Goal: Task Accomplishment & Management: Complete application form

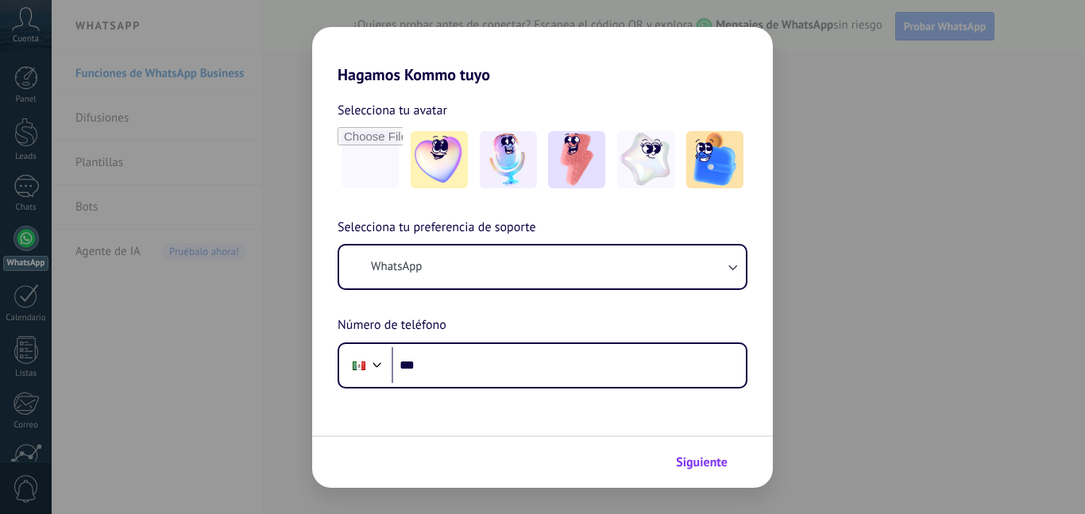
click at [707, 449] on button "Siguiente" at bounding box center [709, 462] width 80 height 27
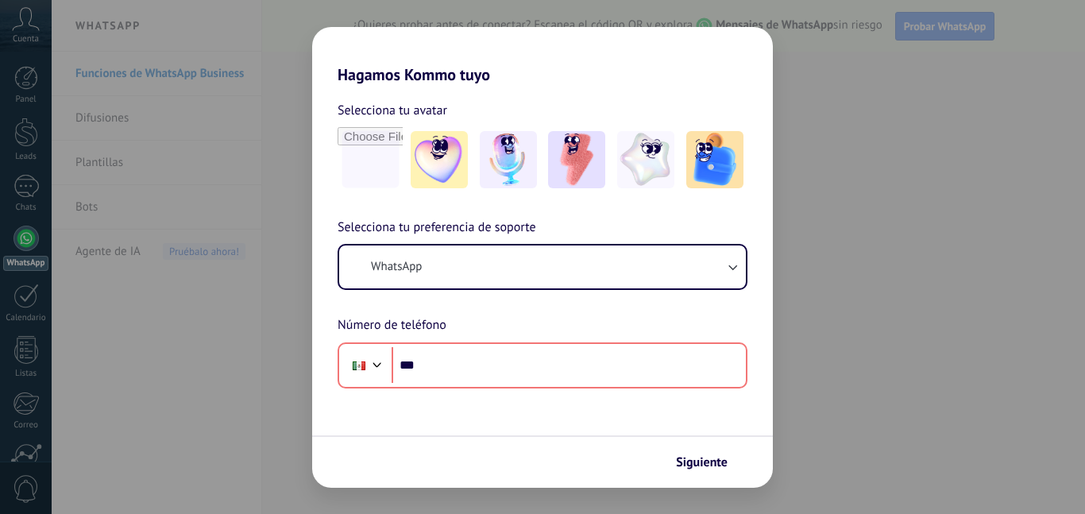
click at [798, 227] on div "Hagamos Kommo tuyo Selecciona tu avatar Selecciona tu preferencia de soporte Wh…" at bounding box center [542, 257] width 1085 height 514
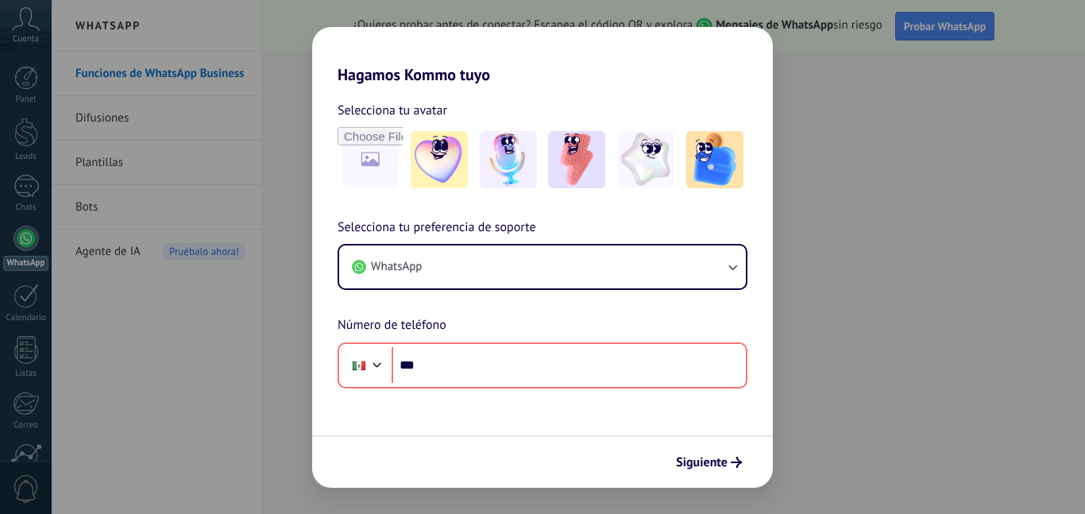
click at [782, 56] on div "Hagamos Kommo tuyo Selecciona tu avatar Selecciona tu preferencia de soporte Wh…" at bounding box center [542, 257] width 1085 height 514
click at [844, 148] on div "Hagamos Kommo tuyo Selecciona tu avatar Selecciona tu preferencia de soporte Wh…" at bounding box center [542, 257] width 1085 height 514
click at [532, 183] on img at bounding box center [508, 159] width 57 height 57
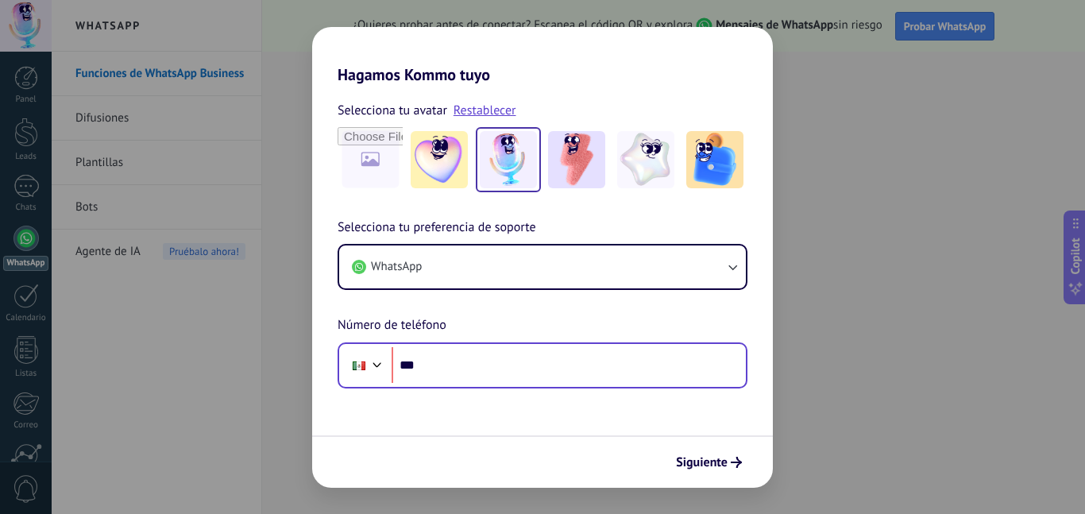
click at [463, 344] on div "Phone ***" at bounding box center [542, 365] width 410 height 46
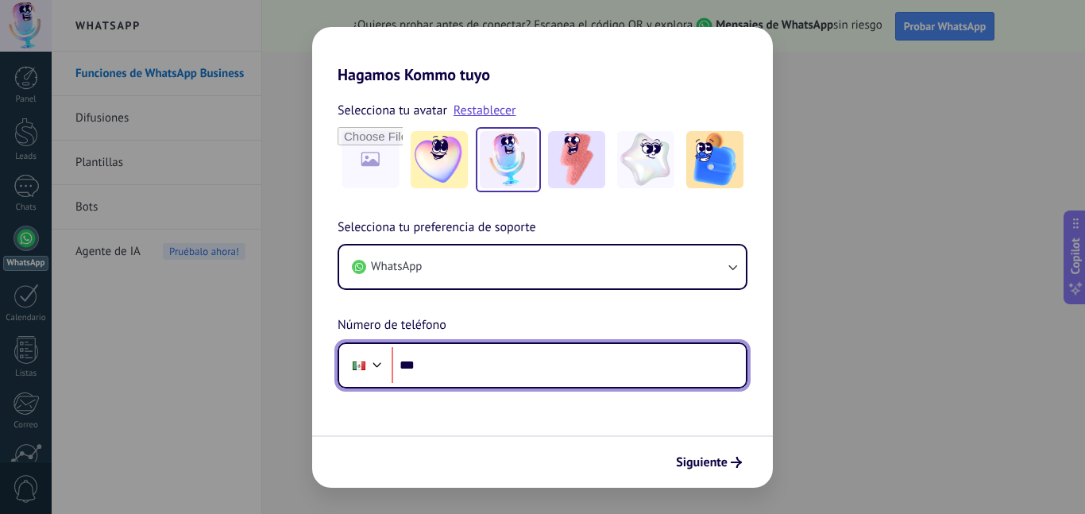
click at [458, 349] on input "***" at bounding box center [568, 365] width 354 height 37
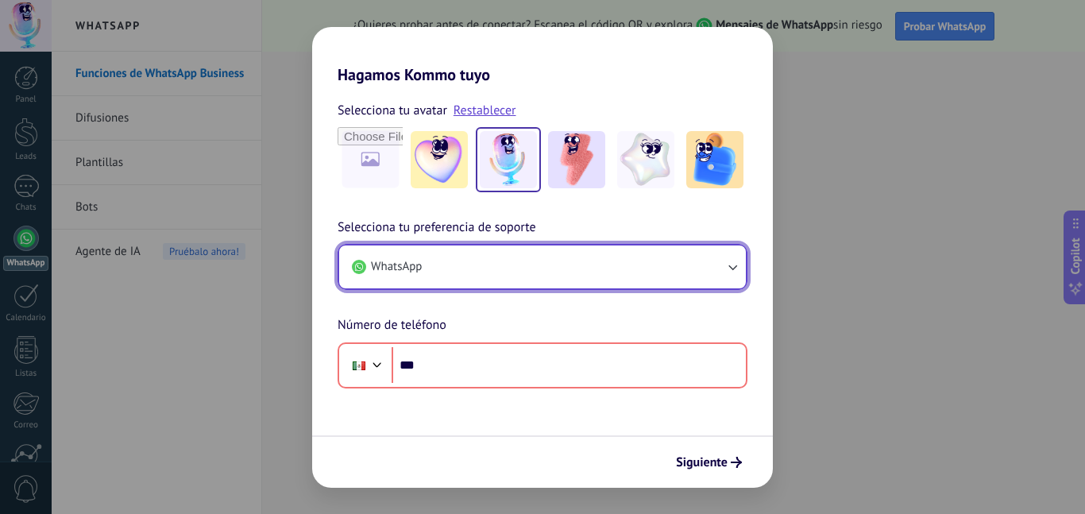
click at [475, 246] on button "WhatsApp" at bounding box center [542, 266] width 407 height 43
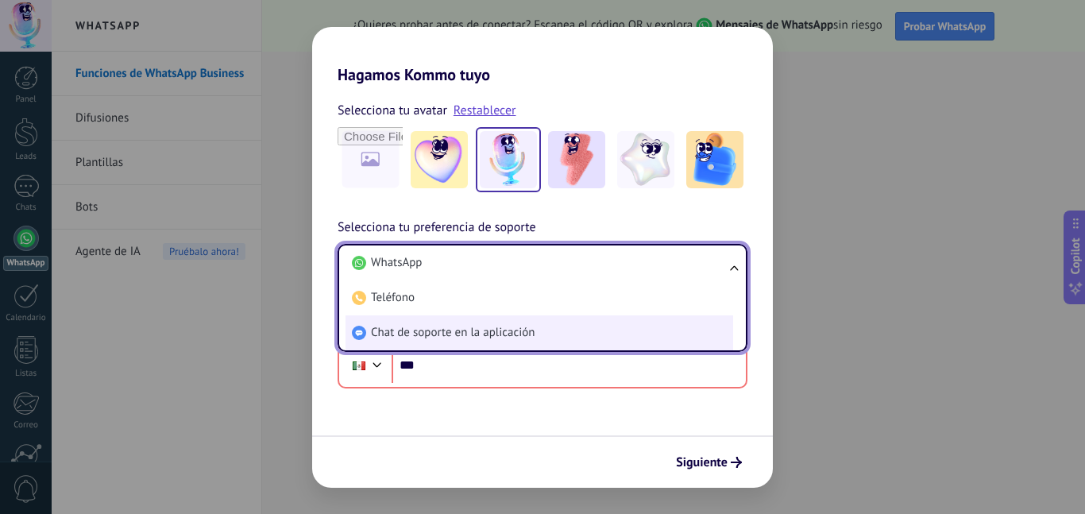
click at [431, 322] on li "Chat de soporte en la aplicación" at bounding box center [538, 332] width 387 height 35
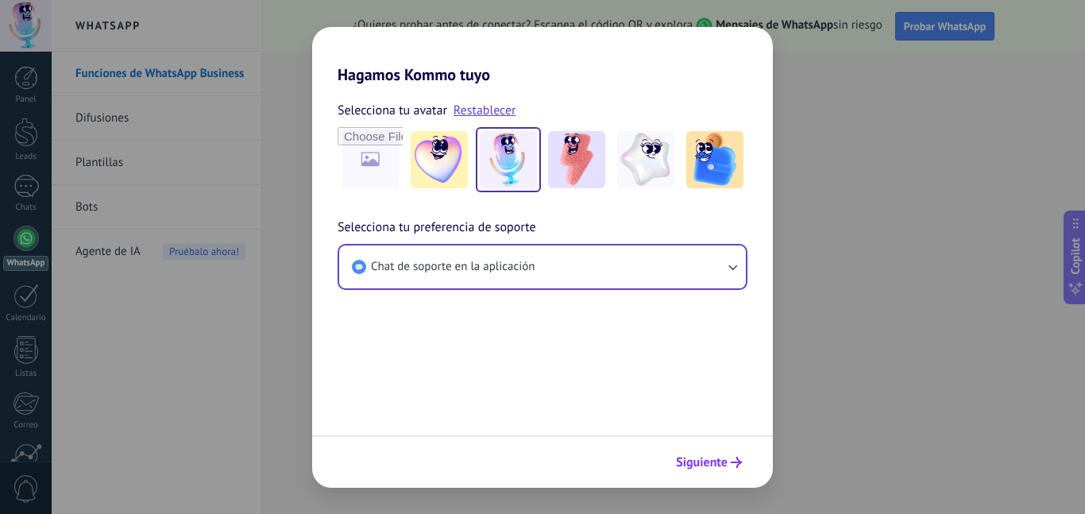
click at [715, 468] on span "Siguiente" at bounding box center [702, 462] width 52 height 11
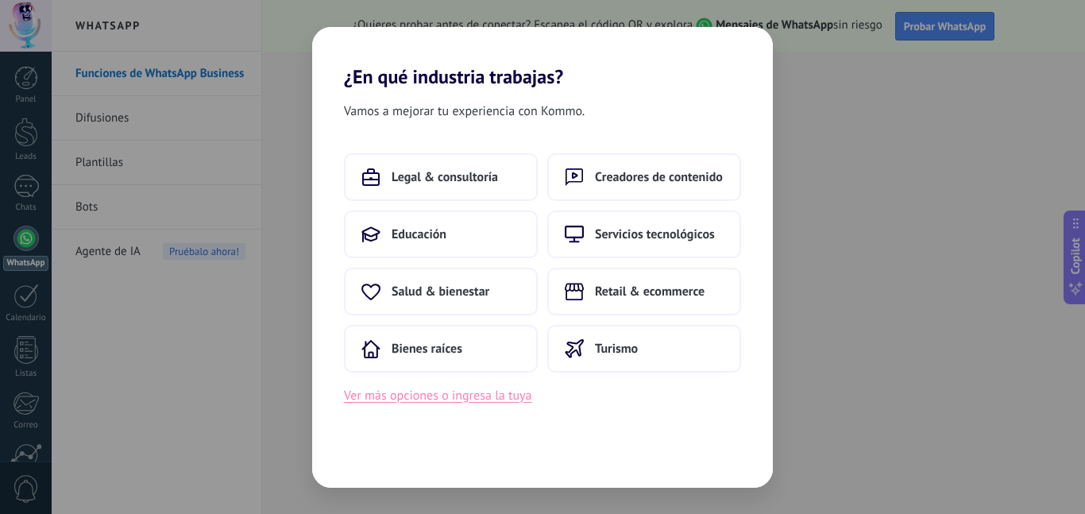
click at [477, 385] on button "Ver más opciones o ingresa la tuya" at bounding box center [437, 395] width 187 height 21
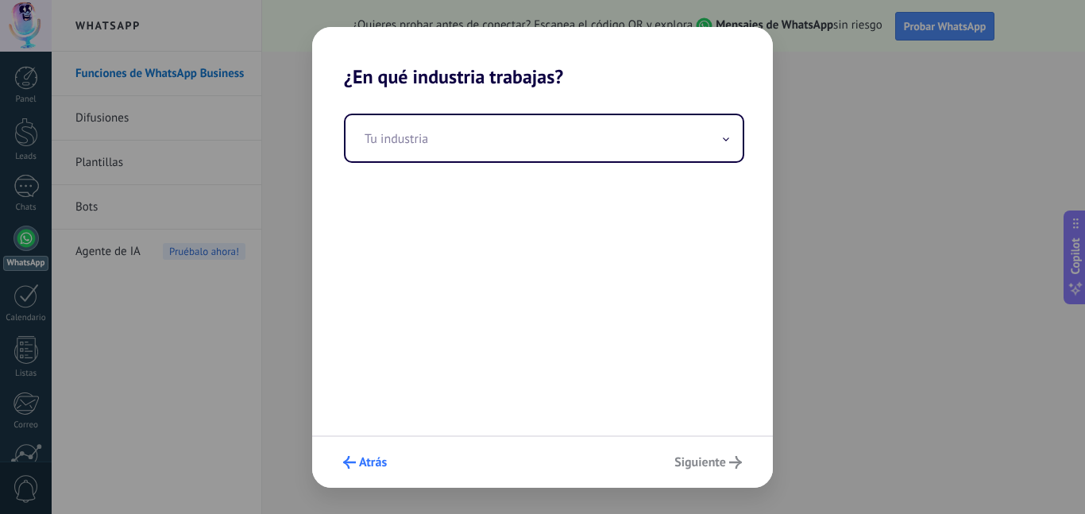
click at [337, 475] on button "Atrás" at bounding box center [365, 462] width 58 height 27
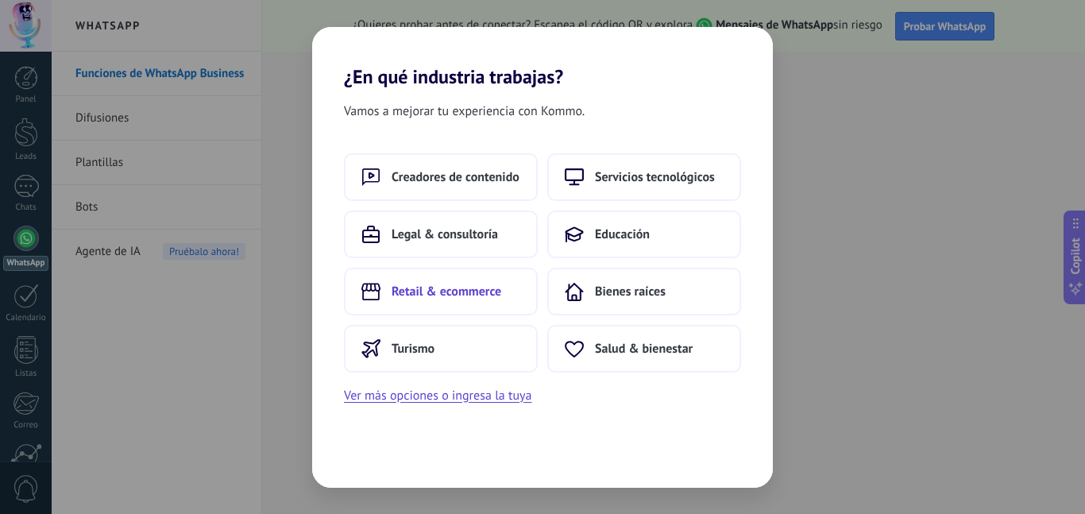
click at [457, 297] on span "Retail & ecommerce" at bounding box center [446, 291] width 110 height 16
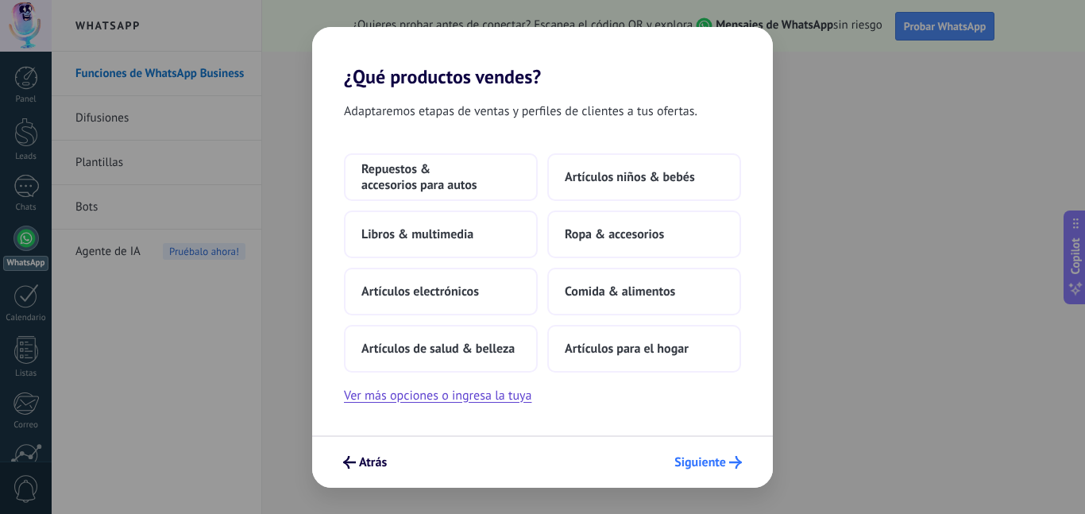
click at [685, 449] on button "Siguiente" at bounding box center [708, 462] width 82 height 27
click at [688, 319] on div "Repuestos & accesorios para autos Artículos niños & bebés Libros & multimedia R…" at bounding box center [542, 262] width 397 height 219
click at [672, 353] on span "Artículos para el hogar" at bounding box center [627, 349] width 124 height 16
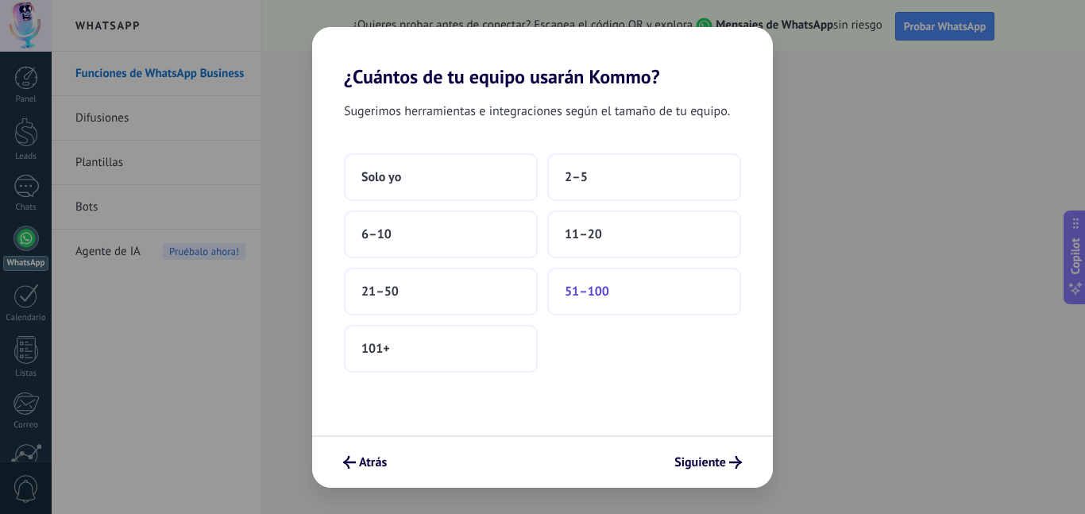
click at [667, 280] on button "51–100" at bounding box center [644, 292] width 194 height 48
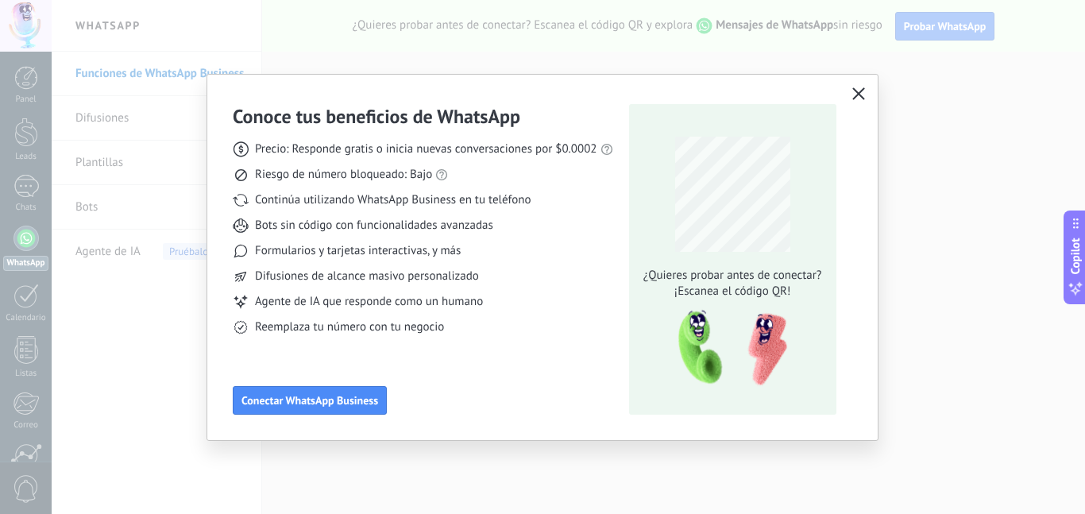
click at [859, 89] on icon "button" at bounding box center [858, 93] width 13 height 13
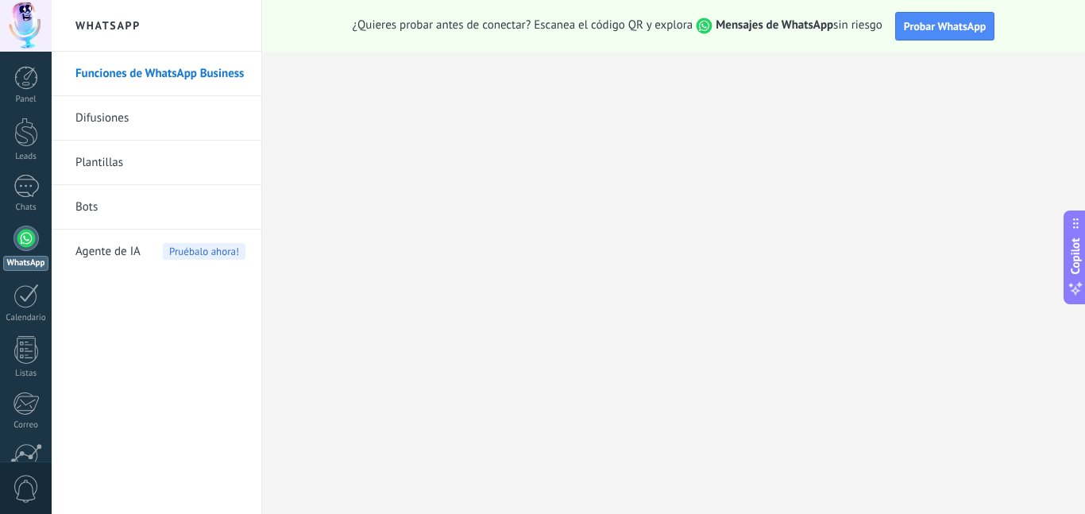
scroll to position [147, 0]
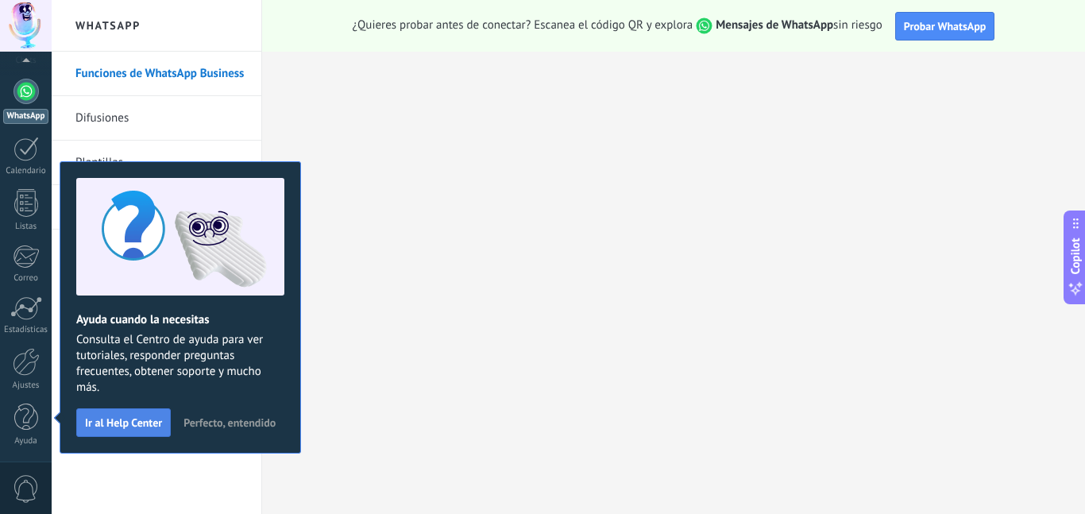
click at [122, 417] on span "Ir al Help Center" at bounding box center [123, 422] width 77 height 11
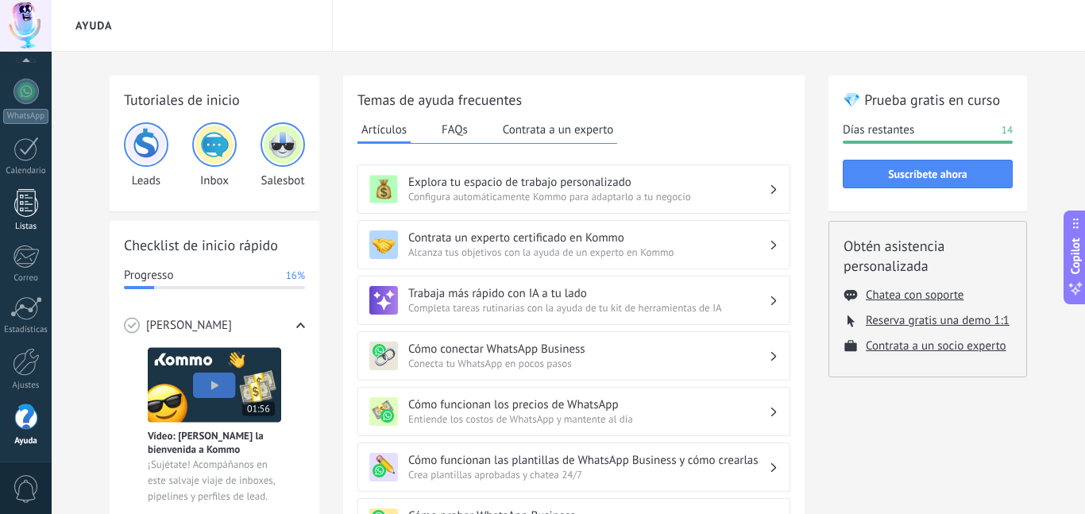
click at [17, 189] on div at bounding box center [26, 203] width 24 height 28
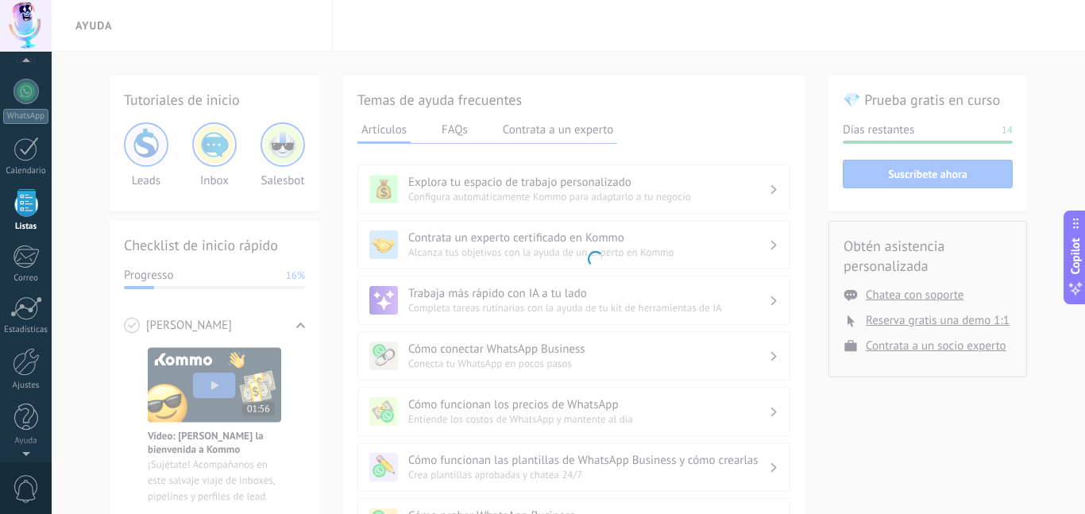
scroll to position [98, 0]
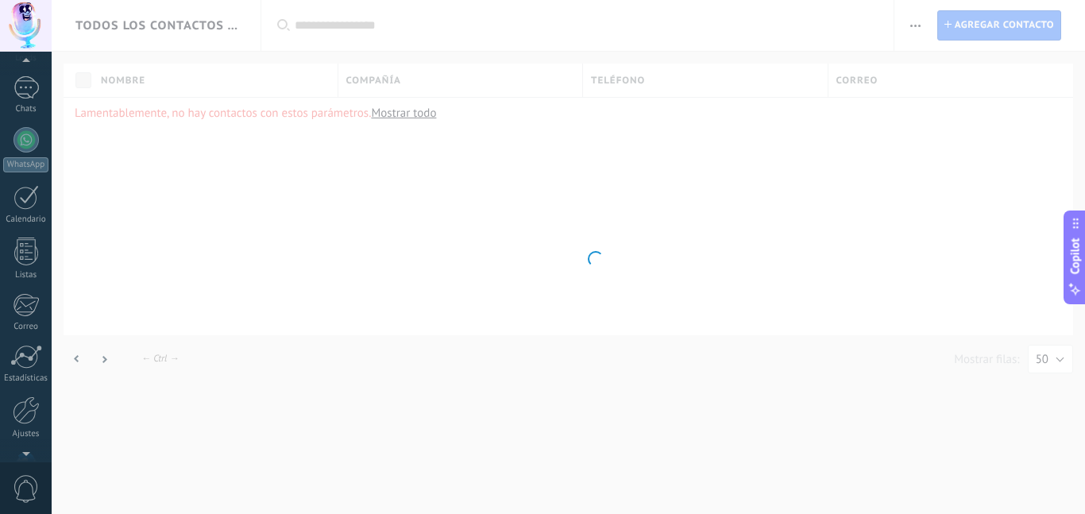
scroll to position [147, 0]
